Goal: Task Accomplishment & Management: Manage account settings

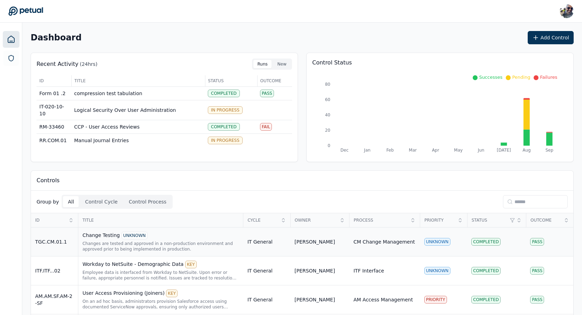
click at [100, 234] on div "Change Testing UNKNOWN" at bounding box center [160, 235] width 157 height 8
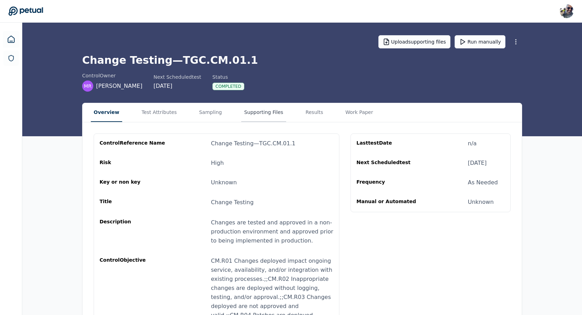
click at [259, 113] on button "Supporting Files" at bounding box center [263, 112] width 45 height 19
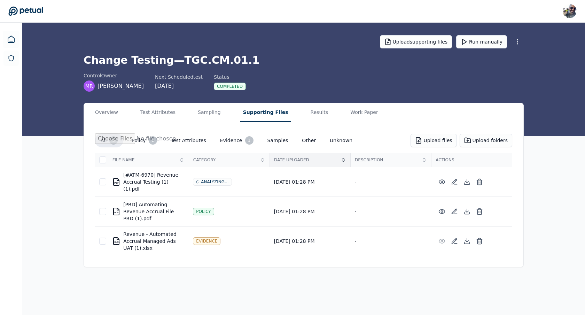
click at [297, 162] on span "Date Uploaded" at bounding box center [306, 160] width 64 height 6
click at [233, 160] on span "Category" at bounding box center [225, 160] width 64 height 6
click at [154, 164] on div "File Name" at bounding box center [148, 160] width 80 height 14
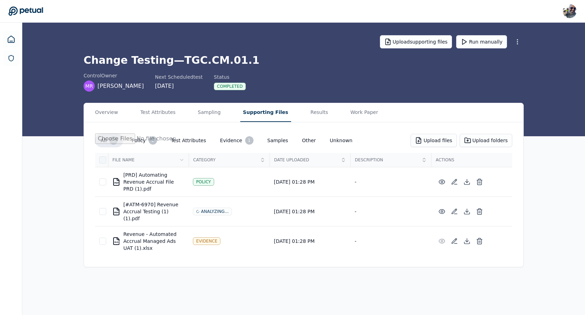
click at [101, 161] on div at bounding box center [102, 159] width 7 height 7
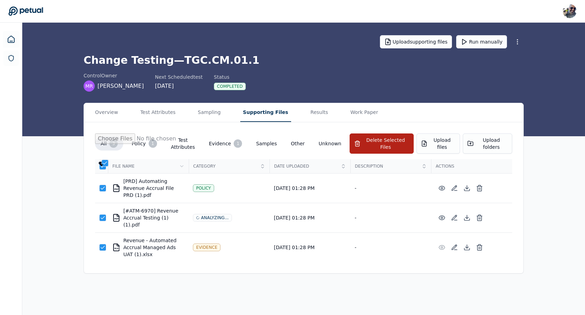
click at [101, 161] on div at bounding box center [102, 162] width 6 height 3
click at [103, 165] on icon at bounding box center [103, 166] width 6 height 6
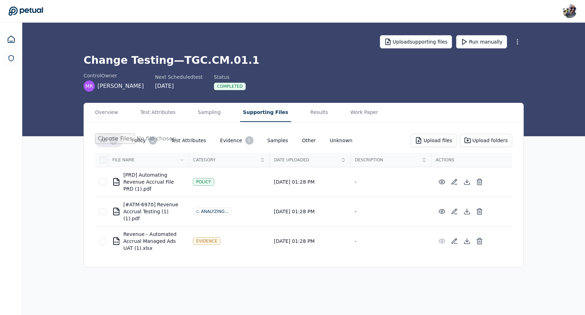
click at [104, 161] on div at bounding box center [102, 159] width 7 height 7
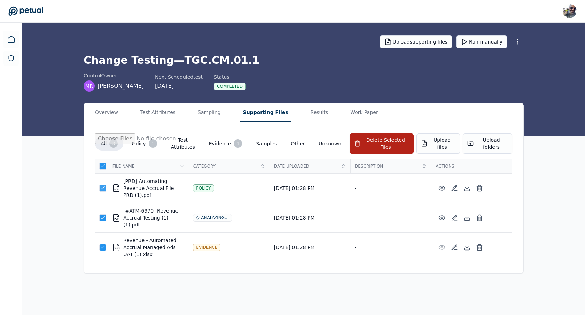
click at [103, 187] on icon at bounding box center [103, 188] width 4 height 2
click at [103, 184] on div at bounding box center [102, 187] width 7 height 7
click at [102, 167] on icon at bounding box center [103, 166] width 6 height 6
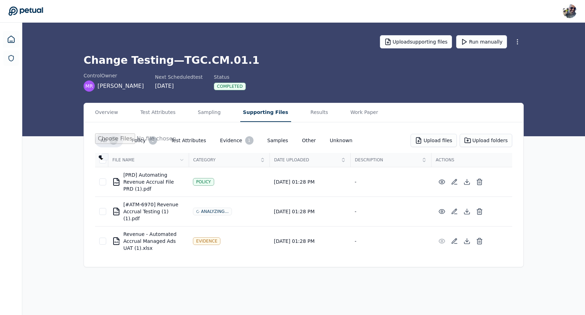
click at [105, 156] on div at bounding box center [105, 156] width 7 height 7
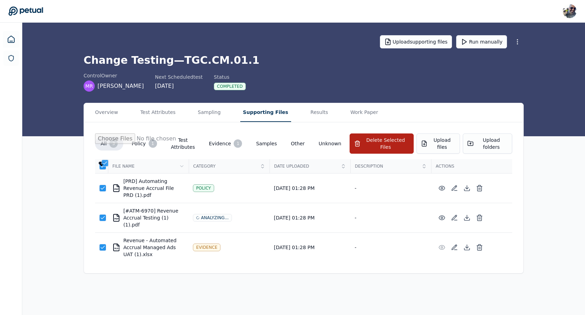
click at [105, 162] on icon at bounding box center [105, 163] width 6 height 6
